Goal: Task Accomplishment & Management: Manage account settings

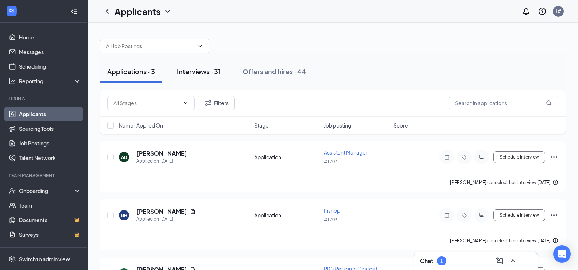
click at [199, 68] on div "Interviews · 31" at bounding box center [199, 71] width 44 height 9
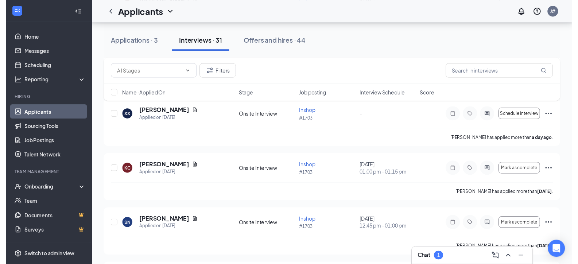
scroll to position [255, 0]
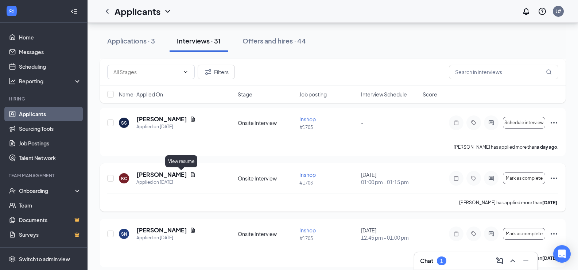
click at [190, 174] on icon "Document" at bounding box center [193, 175] width 6 height 6
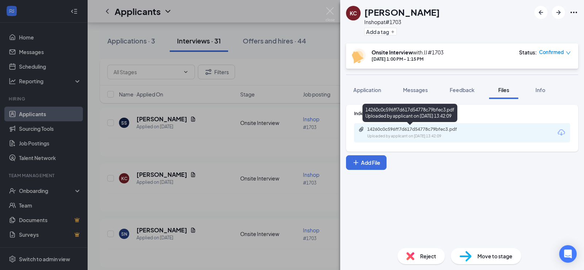
click at [414, 137] on div "Uploaded by applicant on [DATE] 13:42:09" at bounding box center [421, 136] width 109 height 6
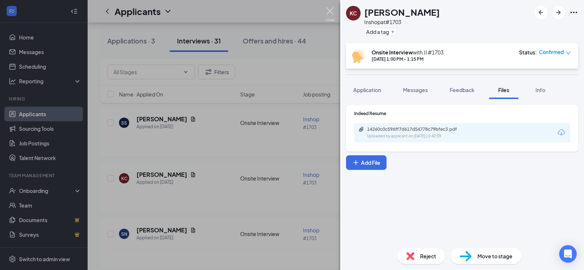
click at [330, 13] on img at bounding box center [330, 14] width 9 height 14
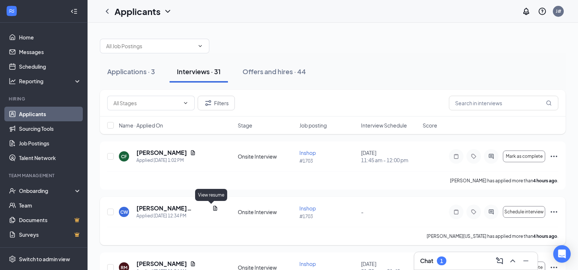
click at [214, 208] on icon "Document" at bounding box center [216, 207] width 4 height 5
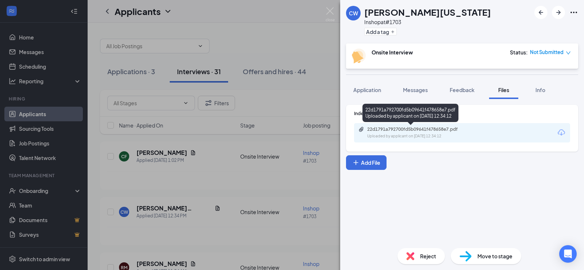
click at [405, 134] on div "Uploaded by applicant on [DATE] 12:34:12" at bounding box center [421, 136] width 109 height 6
